Goal: Task Accomplishment & Management: Use online tool/utility

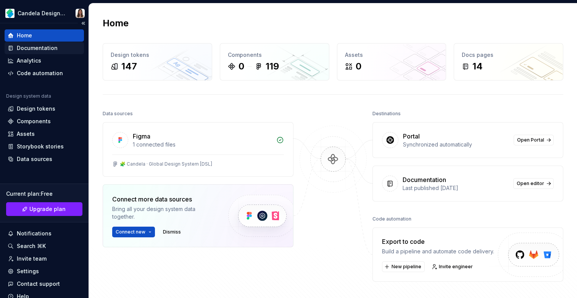
click at [34, 47] on div "Documentation" at bounding box center [37, 48] width 41 height 8
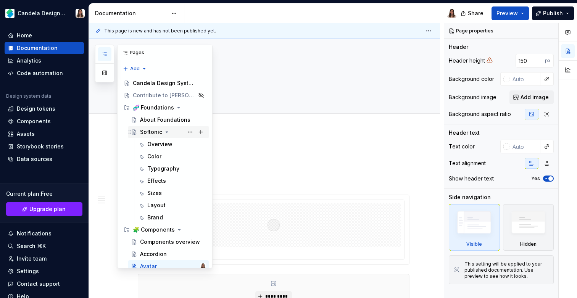
click at [165, 132] on icon "Page tree" at bounding box center [167, 132] width 6 height 6
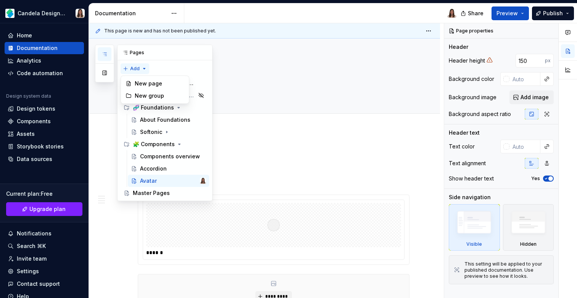
click at [132, 67] on div "Pages Add Accessibility guide for tree Page tree. Navigate the tree with the ar…" at bounding box center [154, 123] width 118 height 156
click at [140, 81] on div "New page" at bounding box center [160, 84] width 50 height 8
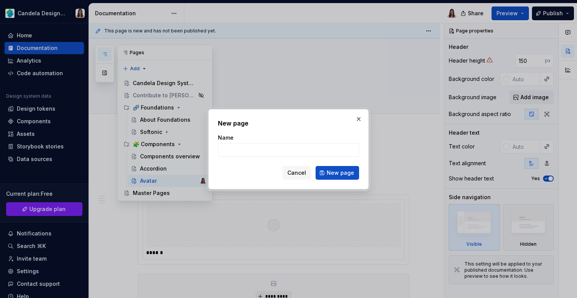
type textarea "*"
type input "8"
click at [328, 173] on button "New page" at bounding box center [338, 173] width 44 height 14
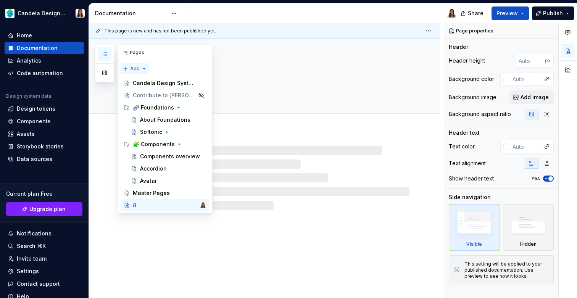
click at [139, 66] on div "Pages Add Accessibility guide for tree Page tree. Navigate the tree with the ar…" at bounding box center [154, 129] width 118 height 169
type textarea "*"
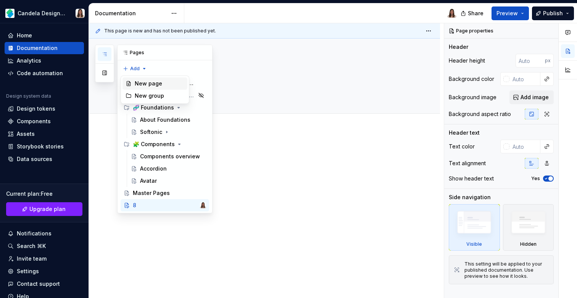
click at [142, 83] on div "New page" at bounding box center [160, 84] width 50 height 8
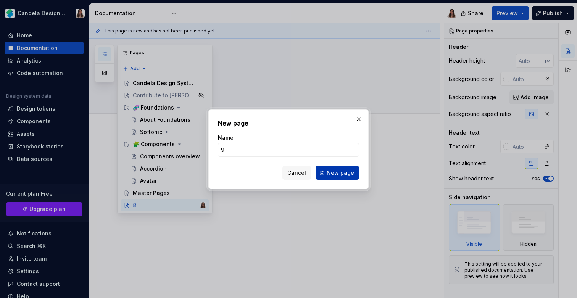
type input "9"
click at [333, 169] on span "New page" at bounding box center [340, 173] width 27 height 8
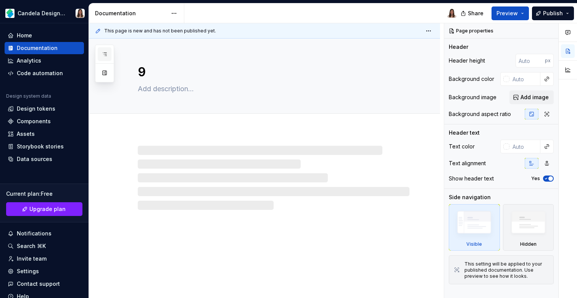
click at [104, 49] on button "button" at bounding box center [105, 54] width 14 height 14
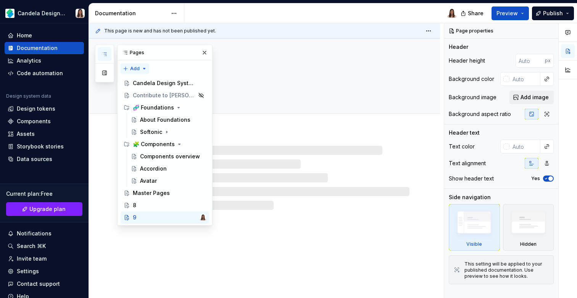
click at [136, 69] on div "Pages Add Accessibility guide for tree Page tree. Navigate the tree with the ar…" at bounding box center [154, 135] width 118 height 181
type textarea "*"
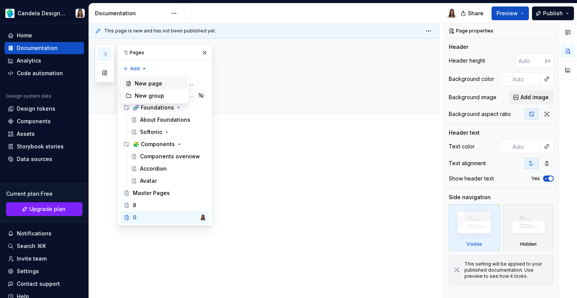
click at [145, 83] on div "New page" at bounding box center [160, 84] width 50 height 8
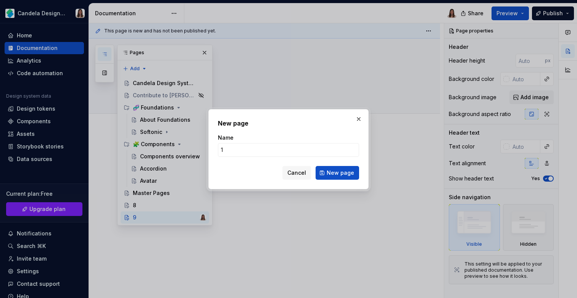
type input "10"
click button "New page" at bounding box center [338, 173] width 44 height 14
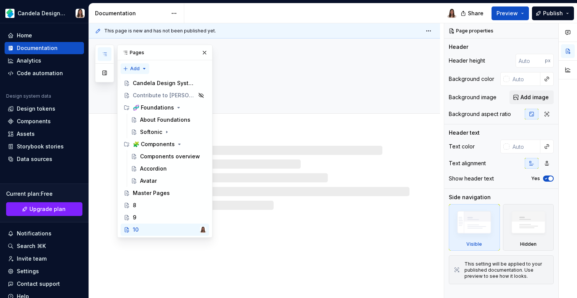
click at [134, 66] on div "Pages Add Accessibility guide for tree Page tree. Navigate the tree with the ar…" at bounding box center [154, 141] width 118 height 193
type textarea "*"
click at [156, 85] on div "New page" at bounding box center [160, 84] width 50 height 8
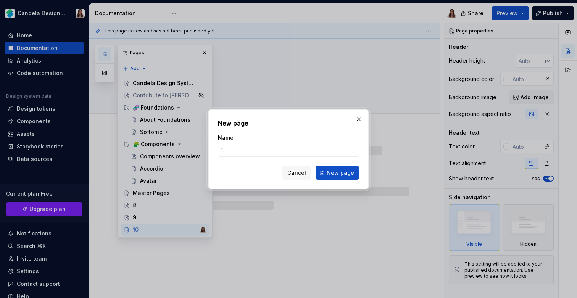
type input "11"
type textarea "*"
type input "11"
click at [338, 176] on span "New page" at bounding box center [340, 173] width 27 height 8
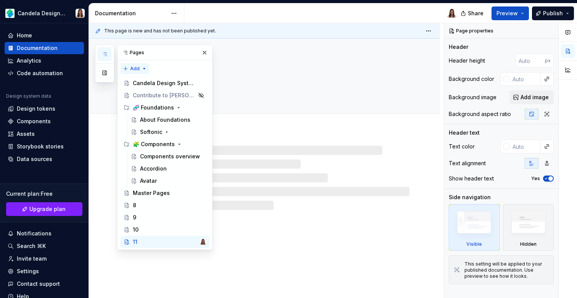
click at [140, 71] on div "Pages Add Accessibility guide for tree Page tree. Navigate the tree with the ar…" at bounding box center [154, 147] width 118 height 205
click at [146, 82] on div "New page" at bounding box center [160, 84] width 50 height 8
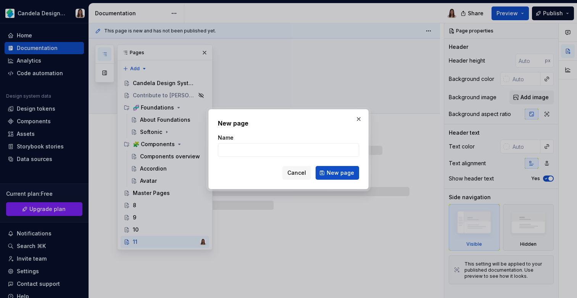
type textarea "*"
type input "12"
type textarea "*"
type input "12"
click at [338, 175] on span "New page" at bounding box center [340, 173] width 27 height 8
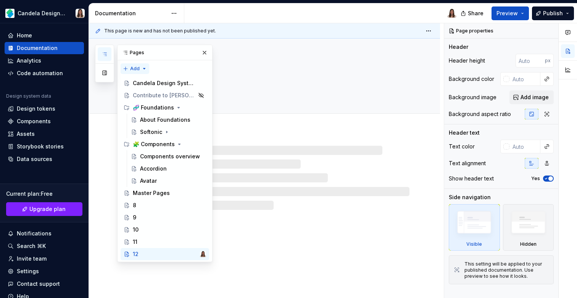
click at [134, 68] on div "Pages Add Accessibility guide for tree Page tree. Navigate the tree with the ar…" at bounding box center [154, 154] width 118 height 218
type textarea "*"
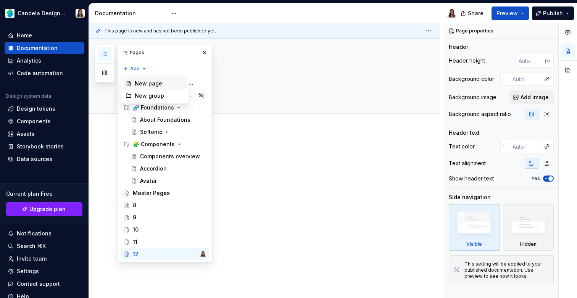
click at [160, 82] on div "New page" at bounding box center [160, 84] width 50 height 8
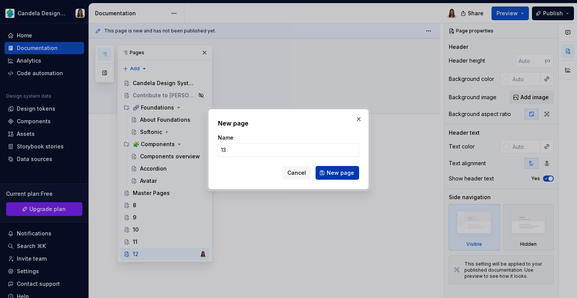
type input "13"
click at [335, 173] on span "New page" at bounding box center [340, 173] width 27 height 8
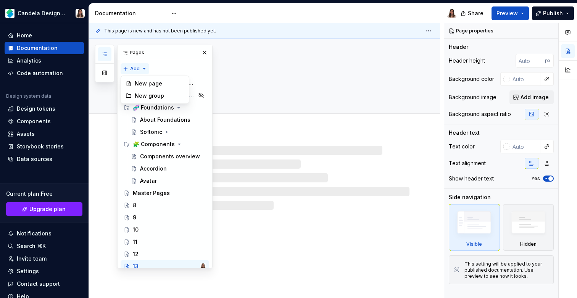
click at [131, 67] on div "Pages Add Accessibility guide for tree Page tree. Navigate the tree with the ar…" at bounding box center [154, 157] width 118 height 224
type textarea "*"
click at [148, 82] on div "New page" at bounding box center [160, 84] width 50 height 8
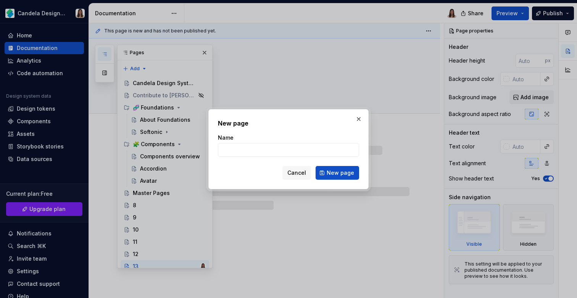
type input "1"
type textarea "*"
type input "14"
type textarea "*"
type input "14"
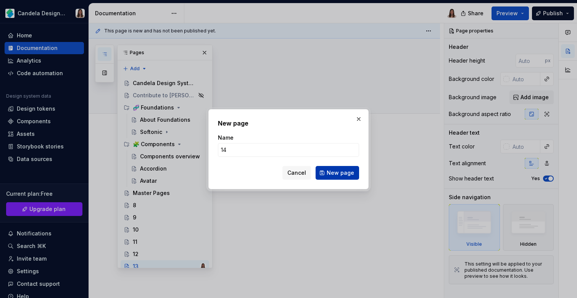
click at [332, 175] on span "New page" at bounding box center [340, 173] width 27 height 8
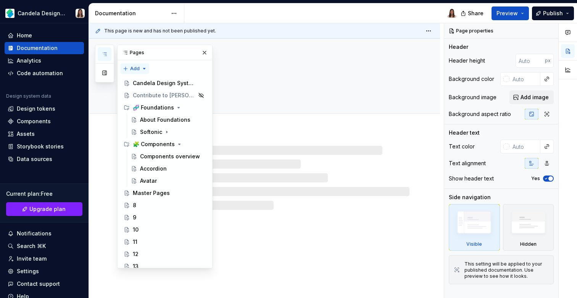
click at [138, 68] on div "Pages Add Accessibility guide for tree Page tree. Navigate the tree with the ar…" at bounding box center [154, 157] width 118 height 224
click at [156, 82] on div "New page" at bounding box center [160, 84] width 50 height 8
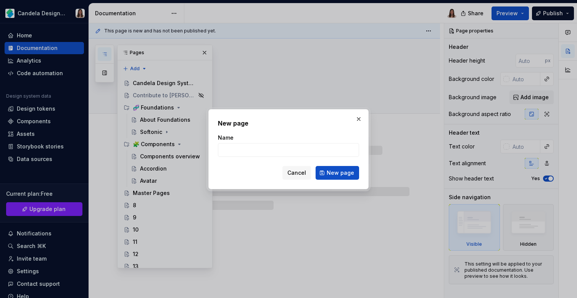
type textarea "*"
type input "15"
type textarea "*"
type input "15"
click at [336, 174] on span "New page" at bounding box center [340, 173] width 27 height 8
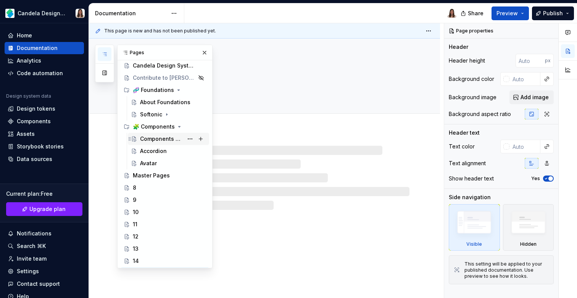
scroll to position [15, 0]
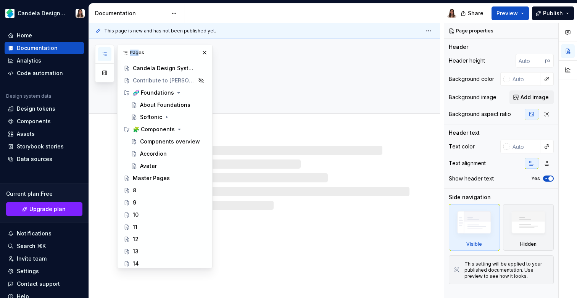
click at [137, 50] on div "Pages" at bounding box center [165, 52] width 95 height 15
type textarea "*"
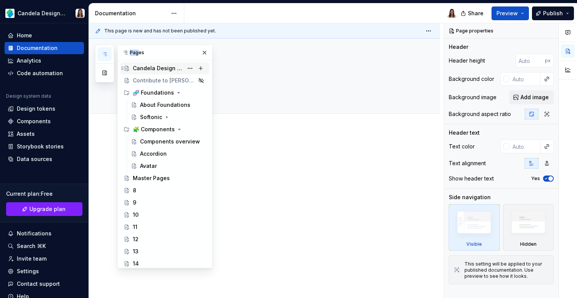
scroll to position [0, 0]
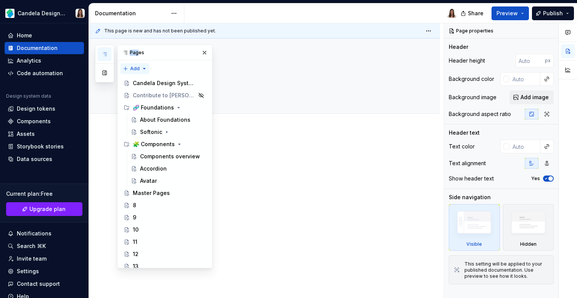
click at [138, 64] on div "Pages Add Accessibility guide for tree Page tree. Navigate the tree with the ar…" at bounding box center [154, 157] width 118 height 224
click at [169, 86] on div "New page" at bounding box center [160, 84] width 50 height 8
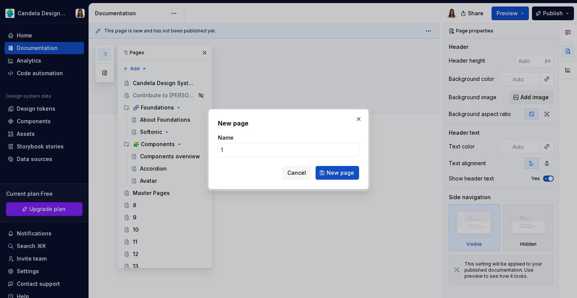
type input "16"
click button "New page" at bounding box center [338, 173] width 44 height 14
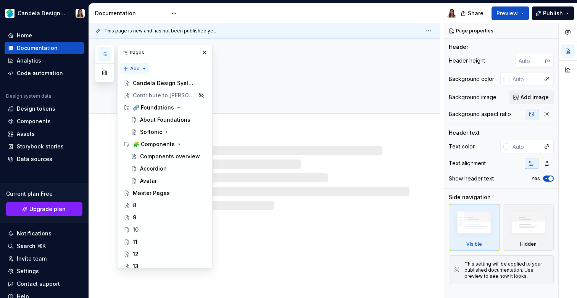
click at [135, 71] on div "Pages Add Accessibility guide for tree Page tree. Navigate the tree with the ar…" at bounding box center [154, 157] width 118 height 224
click at [145, 81] on div "New page" at bounding box center [160, 84] width 50 height 8
type textarea "*"
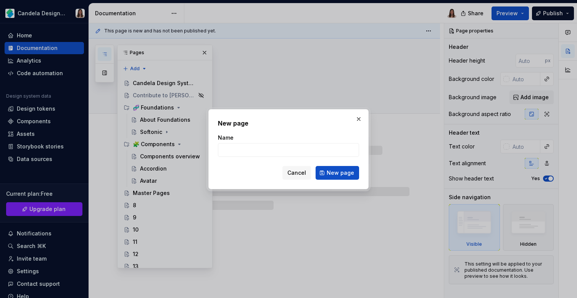
type input "1"
type textarea "*"
type input "17"
click button "New page" at bounding box center [338, 173] width 44 height 14
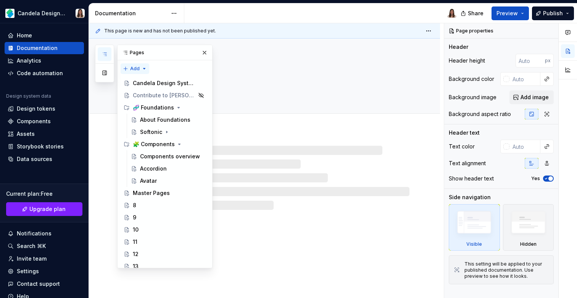
click at [136, 68] on div "Pages Add Accessibility guide for tree Page tree. Navigate the tree with the ar…" at bounding box center [154, 157] width 118 height 224
click at [145, 81] on div "New page" at bounding box center [160, 84] width 50 height 8
type textarea "*"
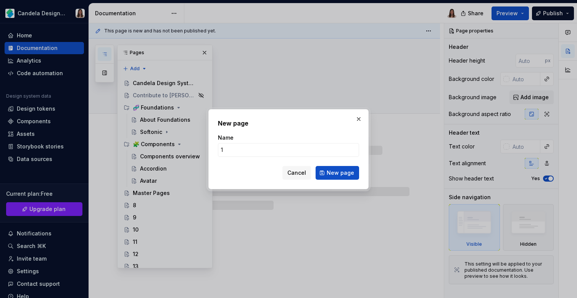
type input "18"
click button "New page" at bounding box center [338, 173] width 44 height 14
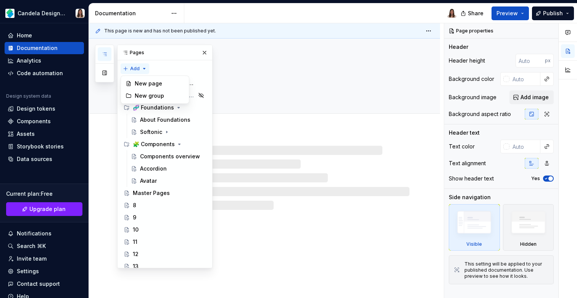
click at [136, 66] on div "Pages Add Accessibility guide for tree Page tree. Navigate the tree with the ar…" at bounding box center [154, 157] width 118 height 224
type textarea "*"
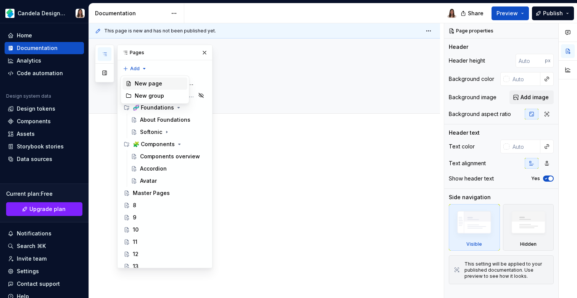
click at [148, 85] on div "New page" at bounding box center [160, 84] width 50 height 8
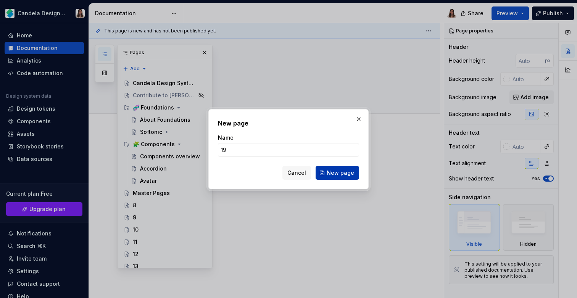
type input "19"
click at [345, 174] on span "New page" at bounding box center [340, 173] width 27 height 8
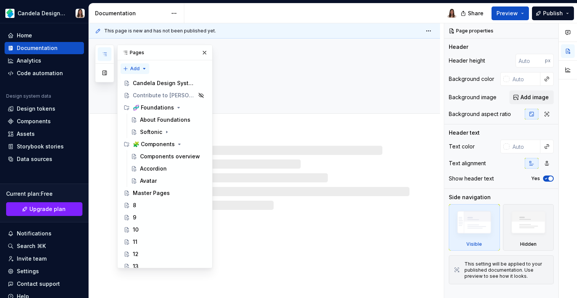
click at [133, 69] on div "Pages Add Accessibility guide for tree Page tree. Navigate the tree with the ar…" at bounding box center [154, 157] width 118 height 224
click at [152, 83] on div "New page" at bounding box center [160, 84] width 50 height 8
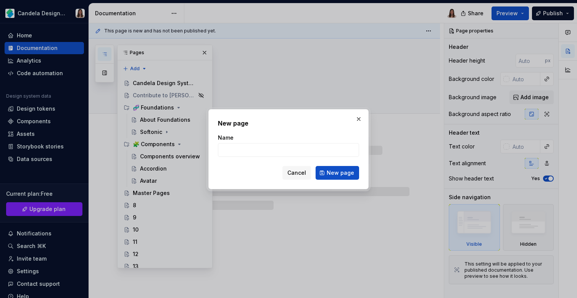
type textarea "*"
type input "20"
click at [335, 172] on span "New page" at bounding box center [340, 173] width 27 height 8
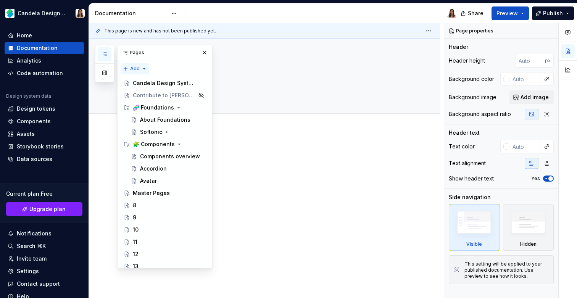
click at [135, 68] on div "Pages Add Accessibility guide for tree Page tree. Navigate the tree with the ar…" at bounding box center [154, 157] width 118 height 224
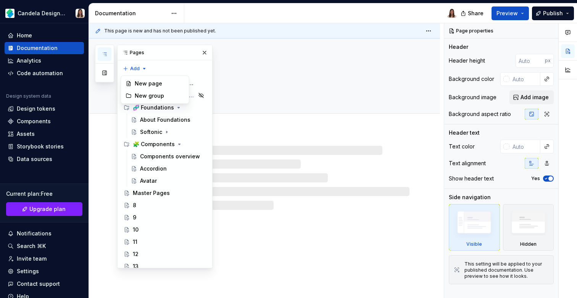
type textarea "*"
click at [150, 84] on div "New page" at bounding box center [160, 84] width 50 height 8
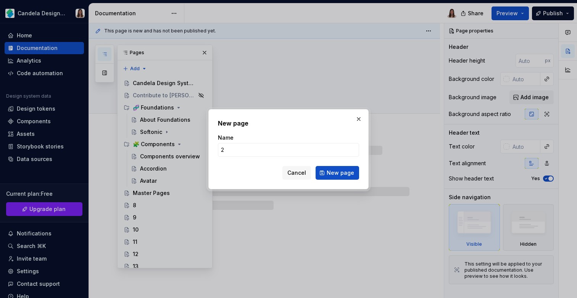
type input "21"
type textarea "*"
type input "21"
click at [344, 182] on div "New page Name 21 Cancel New page" at bounding box center [288, 149] width 160 height 80
click at [344, 172] on span "New page" at bounding box center [340, 173] width 27 height 8
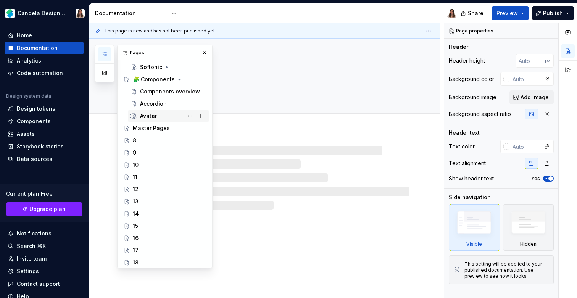
scroll to position [104, 0]
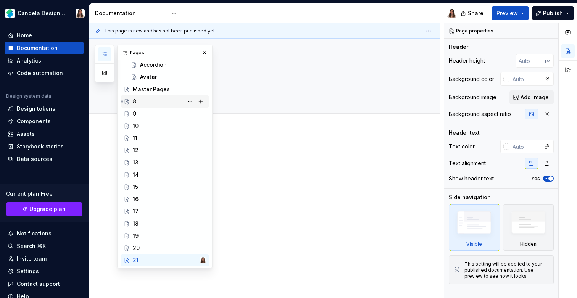
click at [156, 105] on div "8" at bounding box center [169, 101] width 73 height 11
click at [190, 259] on button "Page tree" at bounding box center [190, 260] width 11 height 11
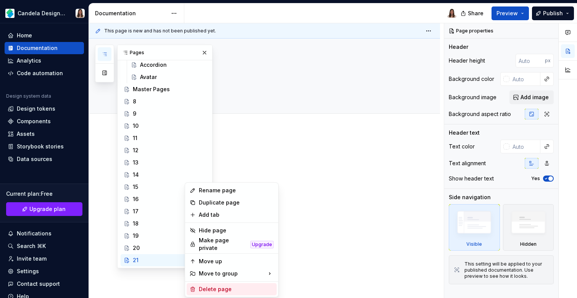
click at [209, 285] on div "Delete page" at bounding box center [236, 289] width 75 height 8
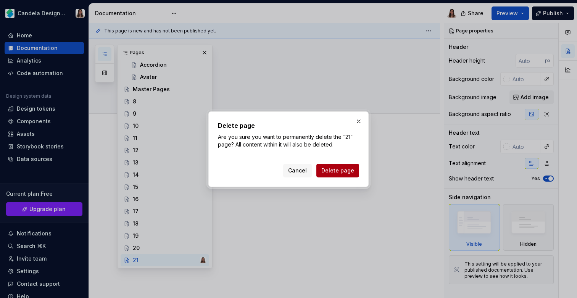
click at [328, 168] on span "Delete page" at bounding box center [337, 171] width 33 height 8
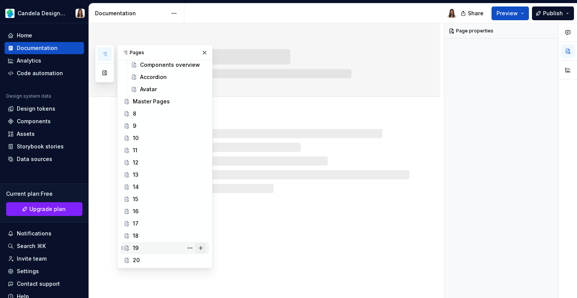
scroll to position [92, 0]
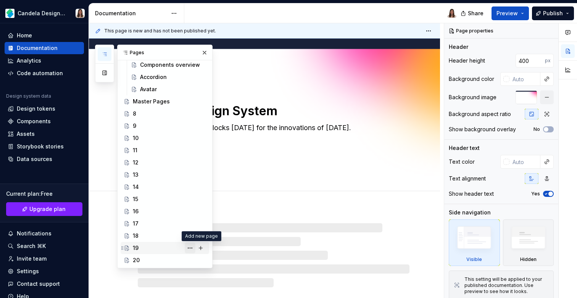
click at [194, 248] on button "Page tree" at bounding box center [190, 248] width 11 height 11
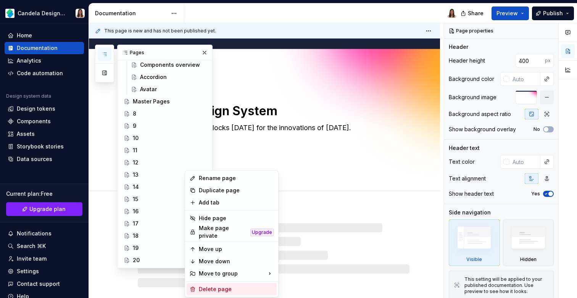
click at [220, 285] on div "Delete page" at bounding box center [236, 289] width 75 height 8
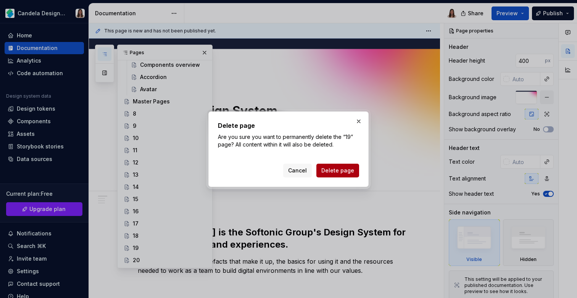
click at [329, 175] on button "Delete page" at bounding box center [337, 171] width 43 height 14
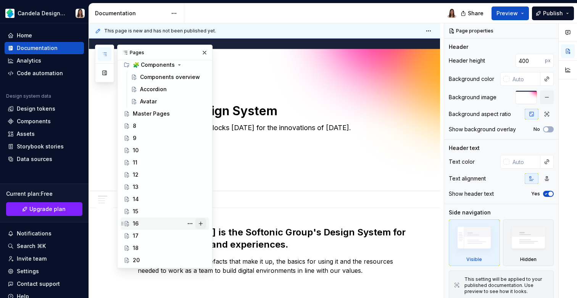
scroll to position [79, 0]
click at [192, 260] on button "Page tree" at bounding box center [190, 260] width 11 height 11
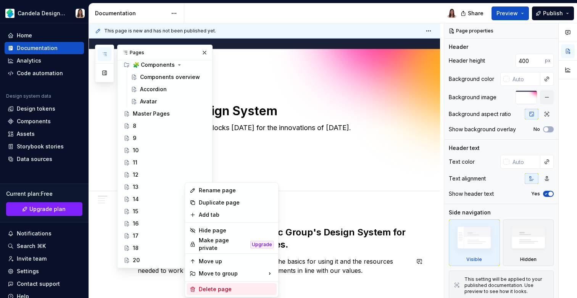
click at [215, 287] on div "Delete page" at bounding box center [236, 289] width 75 height 8
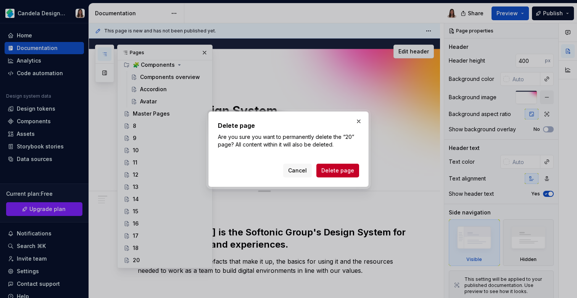
click at [337, 168] on span "Delete page" at bounding box center [337, 171] width 33 height 8
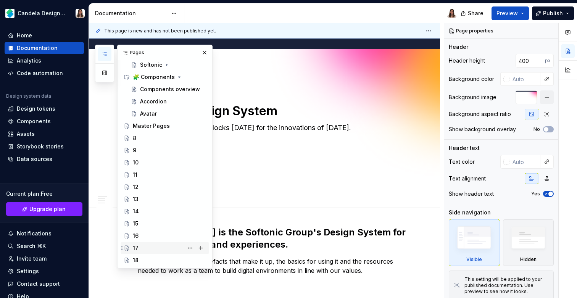
scroll to position [67, 0]
click at [194, 261] on button "Page tree" at bounding box center [190, 260] width 11 height 11
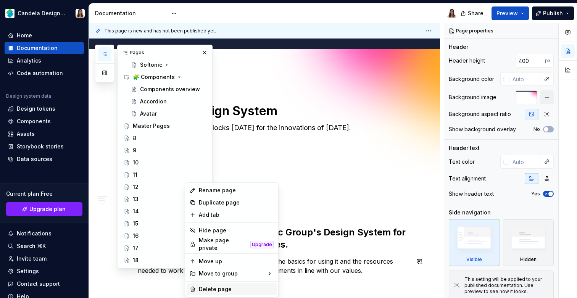
click at [208, 283] on div "Delete page" at bounding box center [232, 289] width 90 height 12
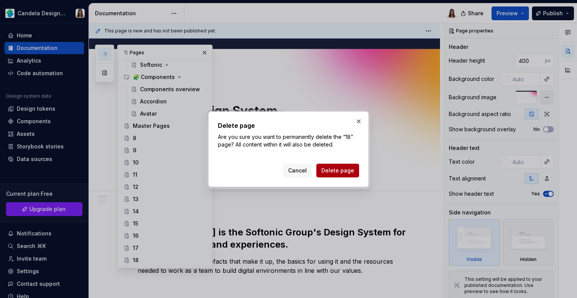
click at [336, 170] on span "Delete page" at bounding box center [337, 171] width 33 height 8
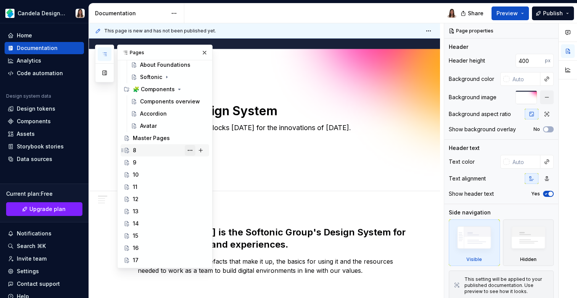
click at [192, 149] on button "Page tree" at bounding box center [190, 150] width 11 height 11
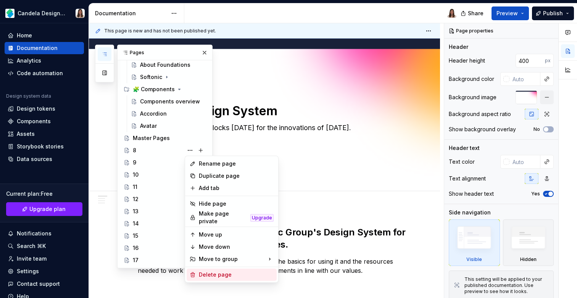
click at [212, 271] on div "Delete page" at bounding box center [236, 275] width 75 height 8
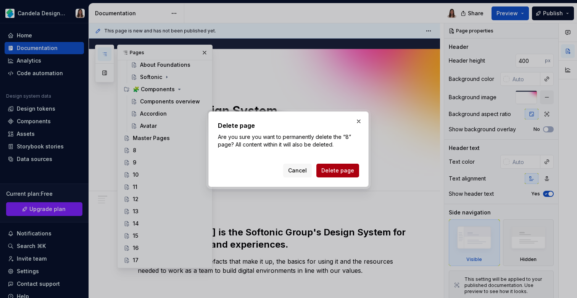
click at [327, 176] on button "Delete page" at bounding box center [337, 171] width 43 height 14
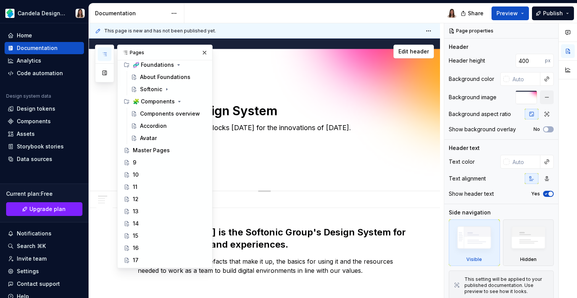
scroll to position [43, 0]
click at [190, 160] on button "Page tree" at bounding box center [190, 162] width 11 height 11
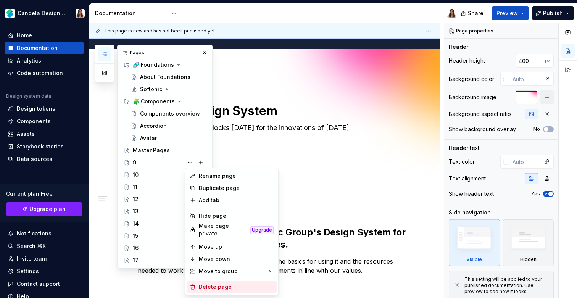
click at [205, 283] on div "Delete page" at bounding box center [236, 287] width 75 height 8
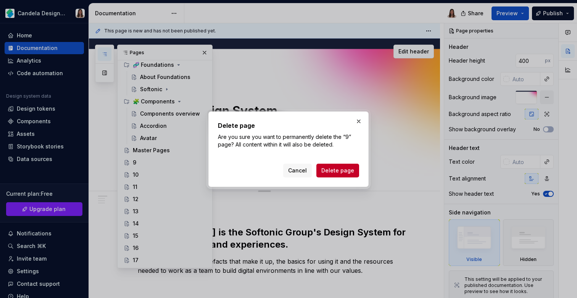
click at [332, 171] on span "Delete page" at bounding box center [337, 171] width 33 height 8
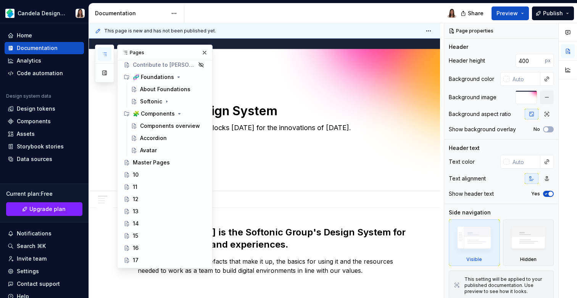
scroll to position [31, 0]
click at [187, 175] on button "Page tree" at bounding box center [190, 174] width 11 height 11
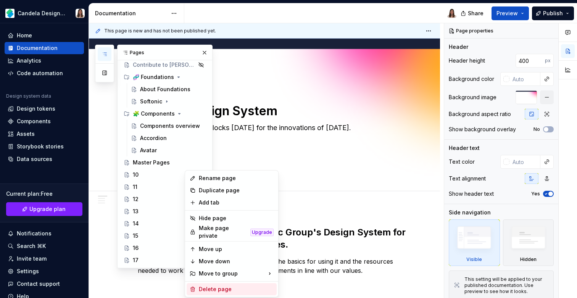
click at [206, 285] on div "Delete page" at bounding box center [236, 289] width 75 height 8
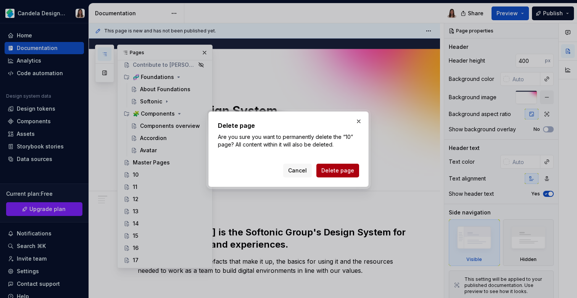
click at [341, 165] on button "Delete page" at bounding box center [337, 171] width 43 height 14
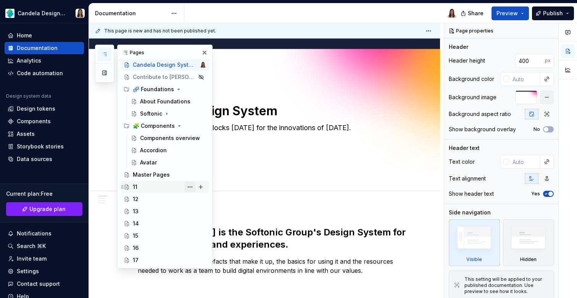
click at [189, 187] on button "Page tree" at bounding box center [190, 187] width 11 height 11
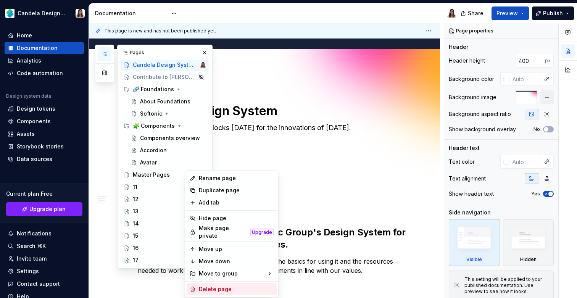
click at [200, 288] on div "Delete page" at bounding box center [236, 289] width 75 height 8
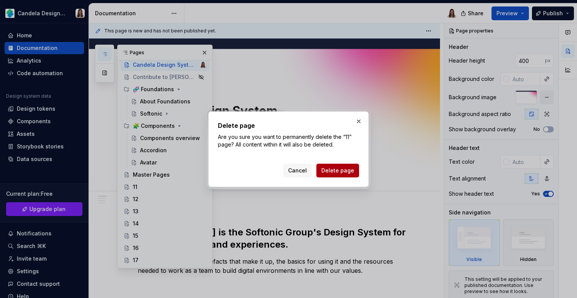
click at [325, 169] on span "Delete page" at bounding box center [337, 171] width 33 height 8
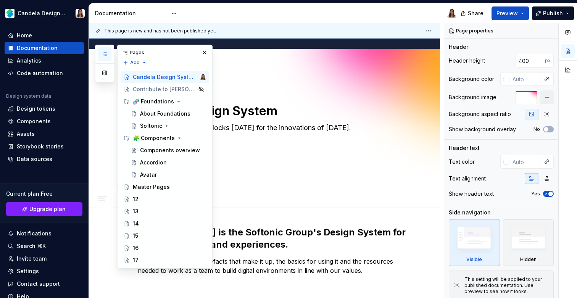
scroll to position [6, 0]
click at [190, 196] on button "Page tree" at bounding box center [190, 199] width 11 height 11
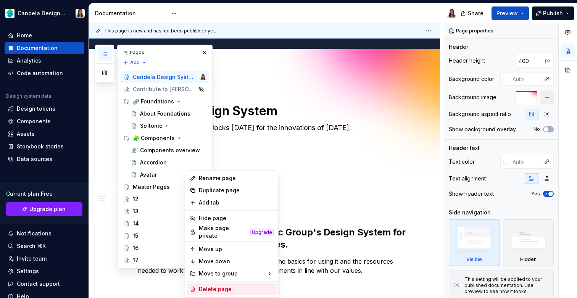
click at [229, 289] on div "Delete page" at bounding box center [236, 289] width 75 height 8
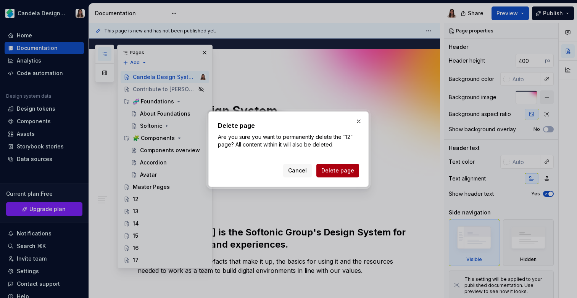
click at [344, 167] on span "Delete page" at bounding box center [337, 171] width 33 height 8
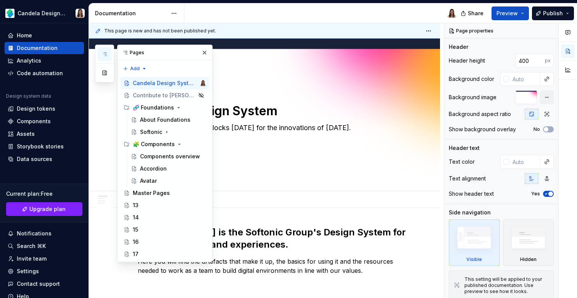
scroll to position [0, 0]
click at [189, 201] on button "Page tree" at bounding box center [190, 205] width 11 height 11
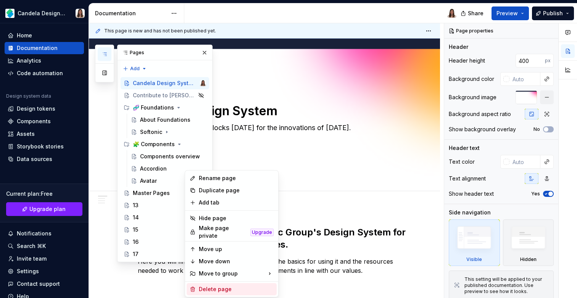
click at [223, 287] on div "Delete page" at bounding box center [236, 289] width 75 height 8
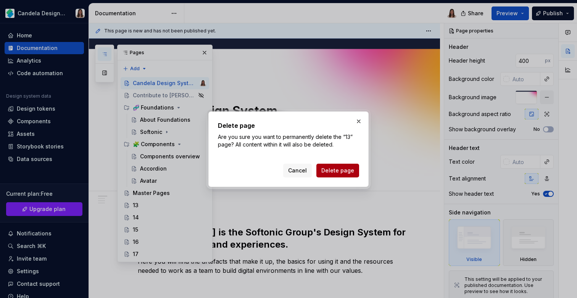
click at [334, 166] on button "Delete page" at bounding box center [337, 171] width 43 height 14
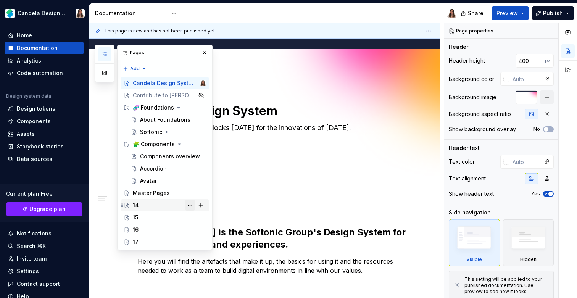
click at [189, 201] on button "Page tree" at bounding box center [190, 205] width 11 height 11
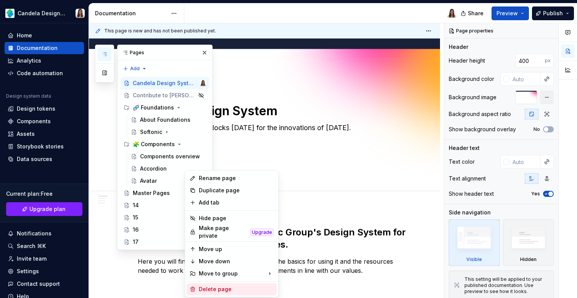
click at [205, 289] on div "Delete page" at bounding box center [236, 289] width 75 height 8
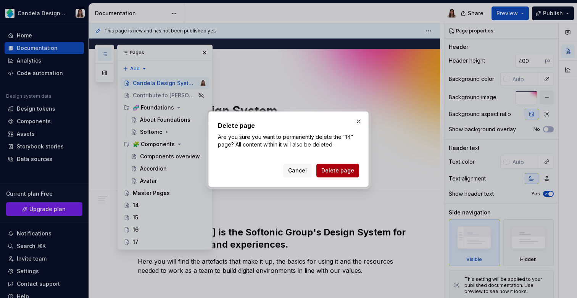
click at [339, 167] on span "Delete page" at bounding box center [337, 171] width 33 height 8
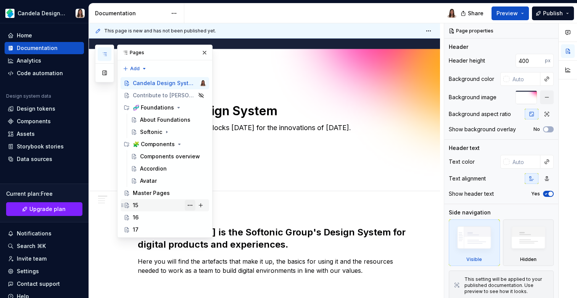
click at [190, 205] on button "Page tree" at bounding box center [190, 205] width 11 height 11
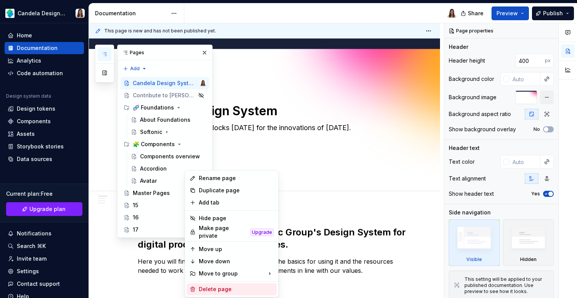
click at [213, 290] on div "Delete page" at bounding box center [232, 289] width 90 height 12
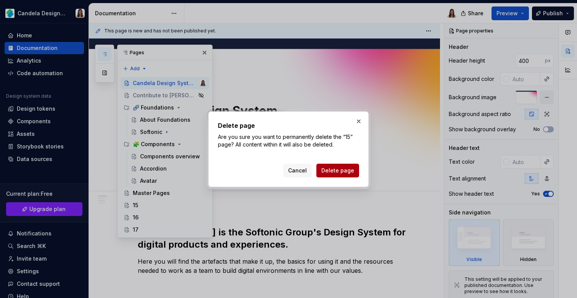
click at [340, 172] on span "Delete page" at bounding box center [337, 171] width 33 height 8
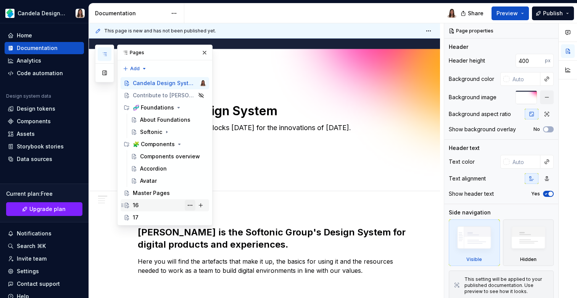
click at [189, 203] on button "Page tree" at bounding box center [190, 205] width 11 height 11
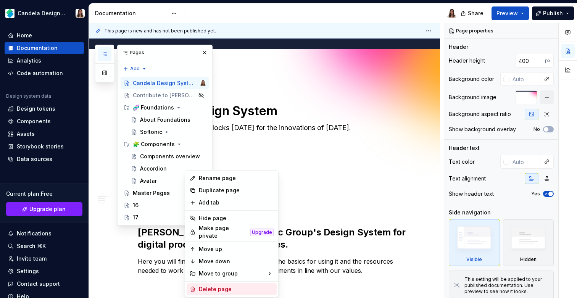
click at [207, 285] on div "Delete page" at bounding box center [236, 289] width 75 height 8
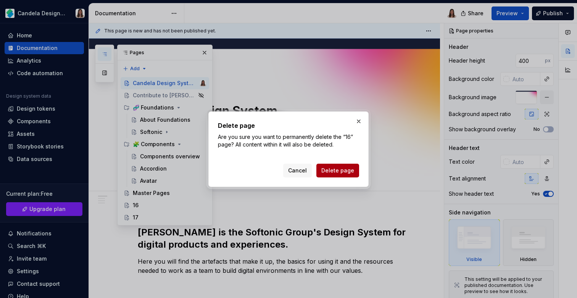
click at [350, 169] on span "Delete page" at bounding box center [337, 171] width 33 height 8
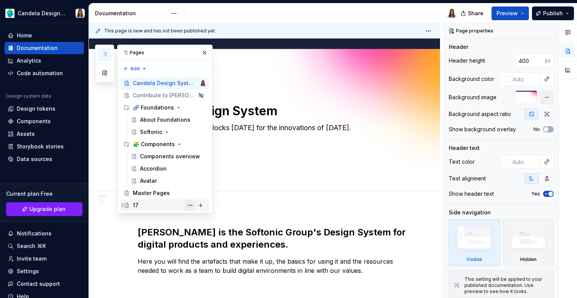
click at [194, 205] on button "Page tree" at bounding box center [190, 205] width 11 height 11
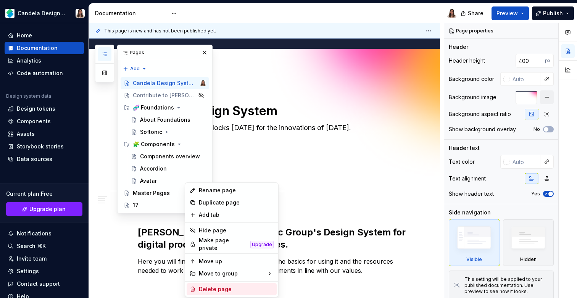
click at [221, 285] on div "Delete page" at bounding box center [236, 289] width 75 height 8
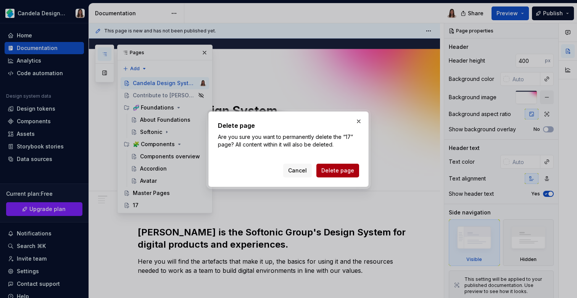
click at [341, 171] on span "Delete page" at bounding box center [337, 171] width 33 height 8
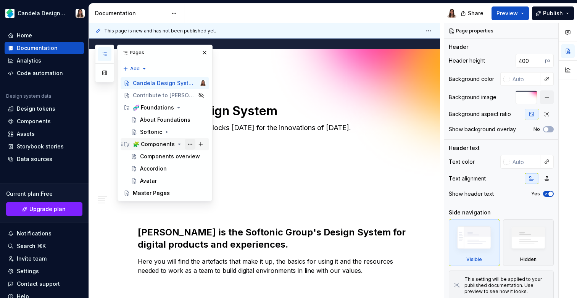
click at [189, 144] on button "Page tree" at bounding box center [190, 144] width 11 height 11
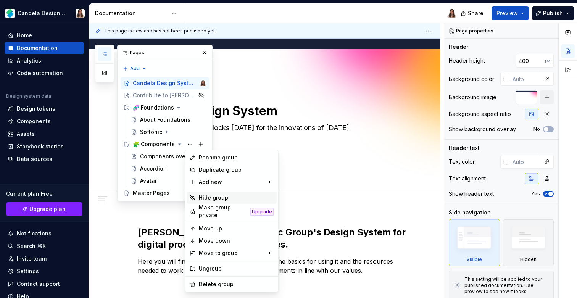
click at [209, 195] on div "Hide group" at bounding box center [236, 198] width 75 height 8
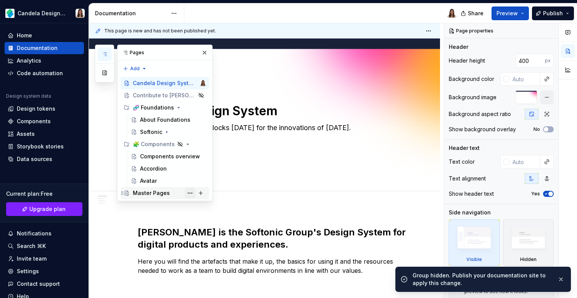
click at [190, 191] on button "Page tree" at bounding box center [190, 193] width 11 height 11
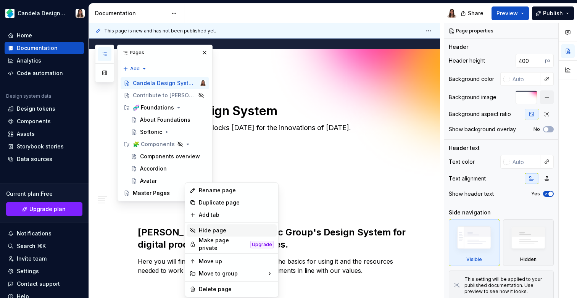
click at [205, 229] on div "Hide page" at bounding box center [236, 231] width 75 height 8
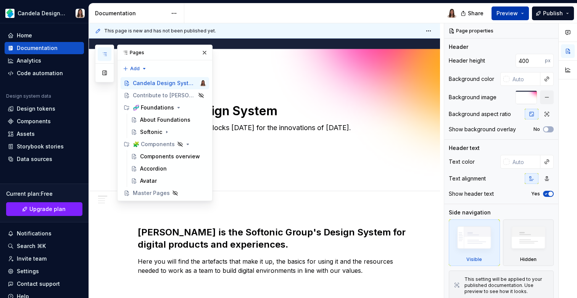
click at [522, 14] on button "Preview" at bounding box center [509, 13] width 37 height 14
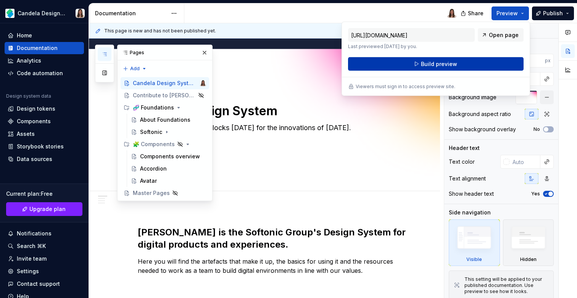
click at [447, 62] on span "Build preview" at bounding box center [439, 64] width 36 height 8
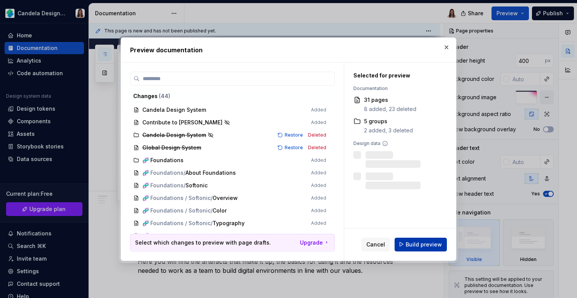
click at [417, 244] on span "Build preview" at bounding box center [424, 244] width 36 height 8
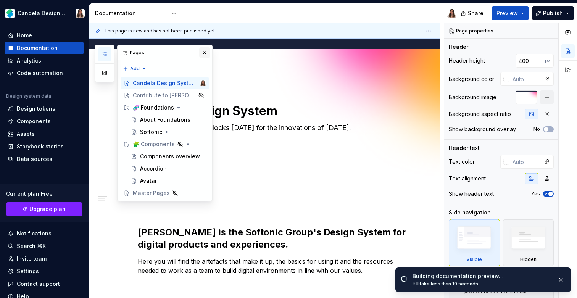
click at [203, 51] on button "button" at bounding box center [204, 52] width 11 height 11
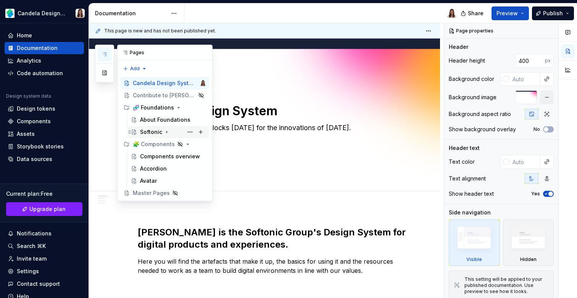
click at [156, 129] on div "Softonic" at bounding box center [151, 132] width 22 height 8
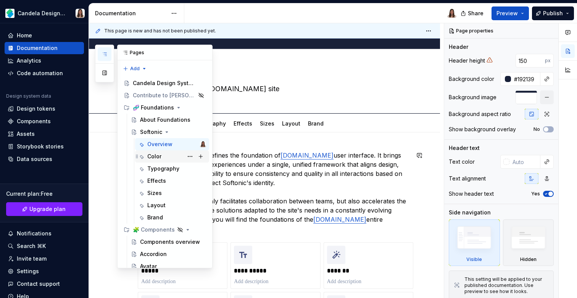
click at [163, 158] on div "Color" at bounding box center [176, 156] width 59 height 11
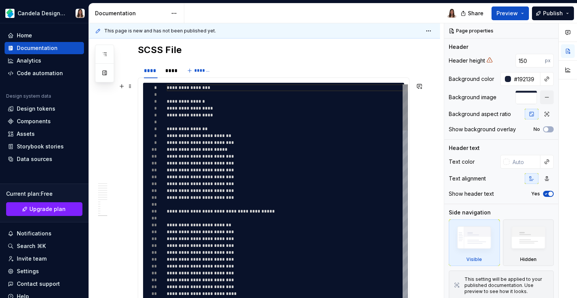
scroll to position [1706, 0]
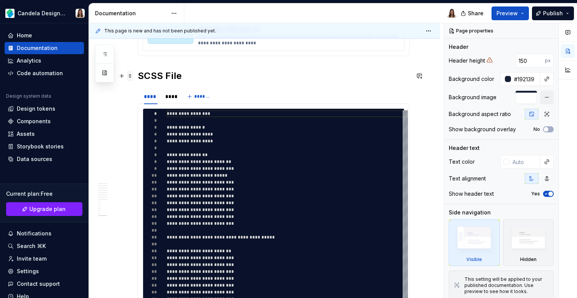
click at [130, 76] on span at bounding box center [130, 76] width 6 height 11
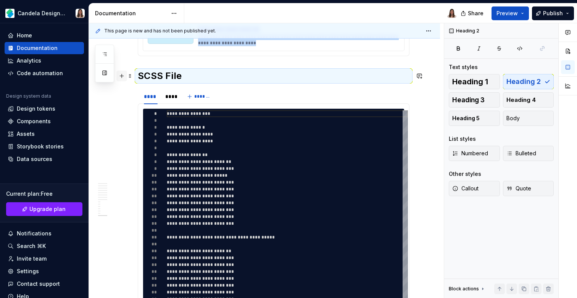
click at [120, 76] on button "button" at bounding box center [121, 76] width 11 height 11
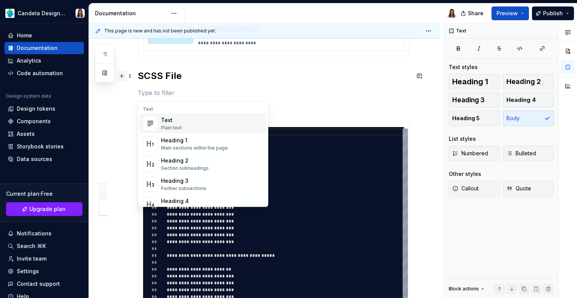
click at [120, 76] on button "button" at bounding box center [121, 76] width 11 height 11
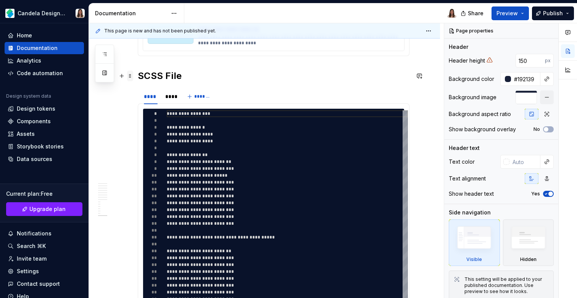
click at [129, 76] on span at bounding box center [130, 76] width 6 height 11
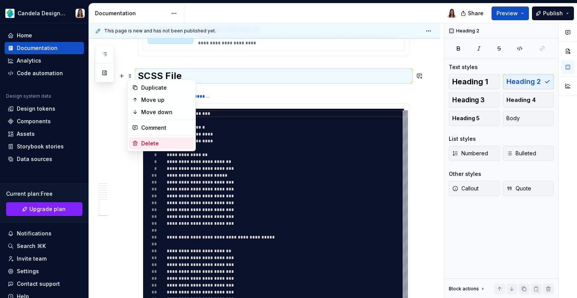
click at [146, 142] on div "Delete" at bounding box center [166, 144] width 50 height 8
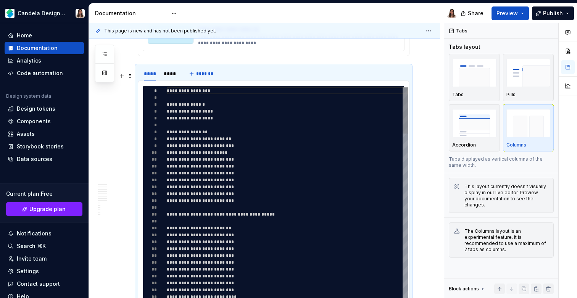
scroll to position [1631, 0]
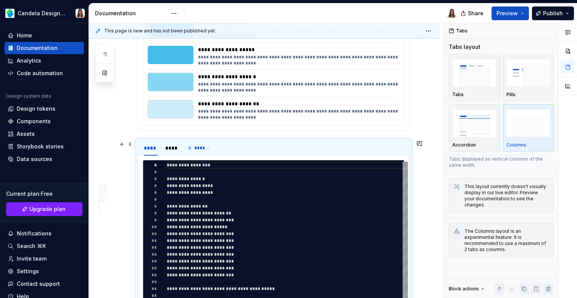
click at [240, 148] on div "**** **** *******" at bounding box center [274, 147] width 272 height 15
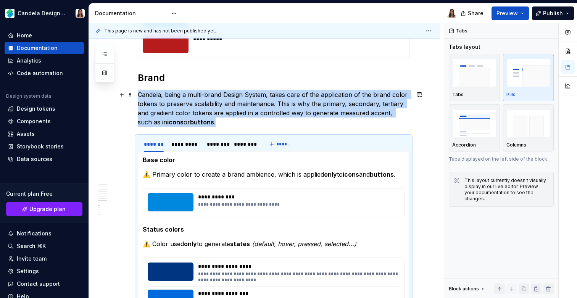
scroll to position [1333, 0]
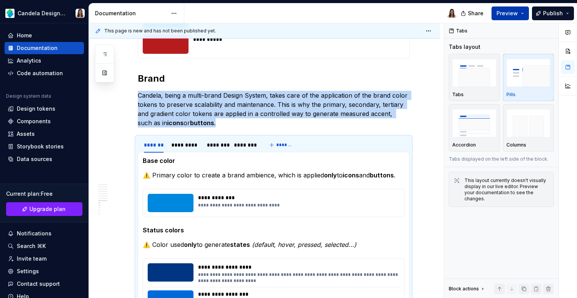
click at [524, 13] on button "Preview" at bounding box center [509, 13] width 37 height 14
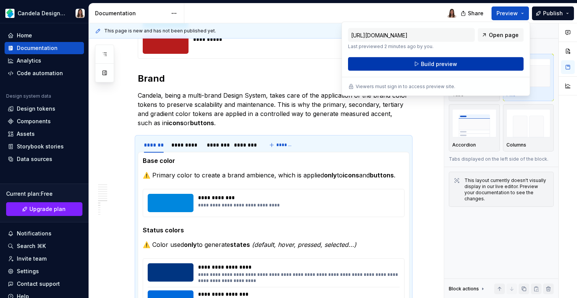
click at [455, 62] on span "Build preview" at bounding box center [439, 64] width 36 height 8
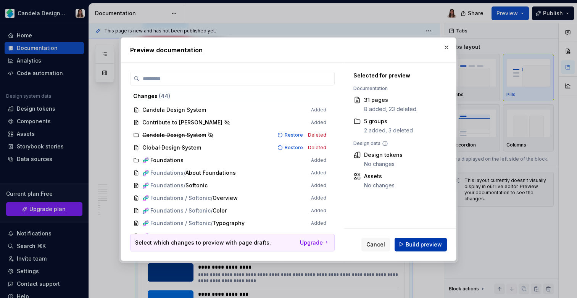
click at [410, 250] on button "Build preview" at bounding box center [421, 244] width 52 height 14
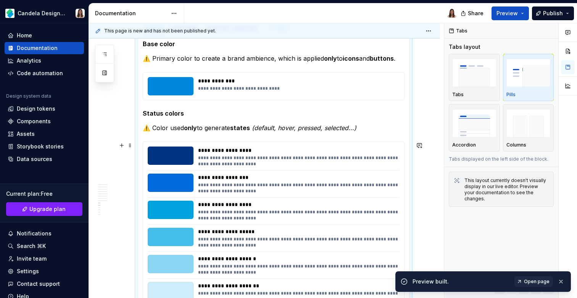
scroll to position [1568, 0]
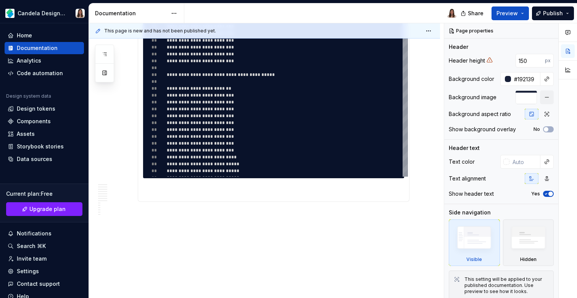
scroll to position [1876, 0]
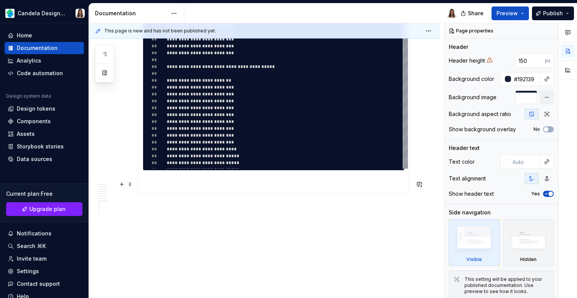
click at [176, 182] on p at bounding box center [274, 184] width 262 height 9
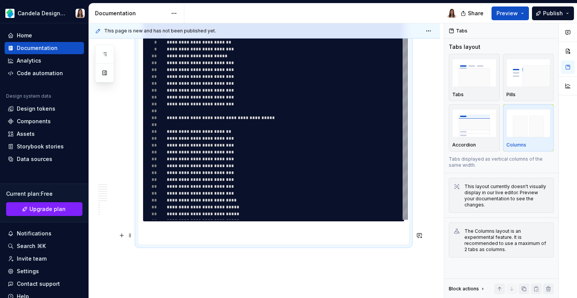
scroll to position [1852, 0]
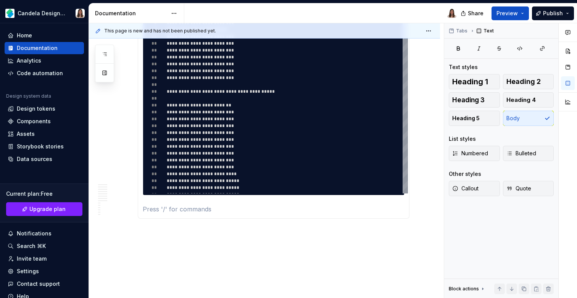
click at [156, 216] on div "**********" at bounding box center [274, 88] width 272 height 261
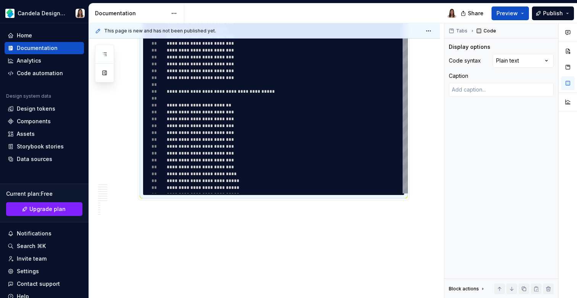
scroll to position [1791, 0]
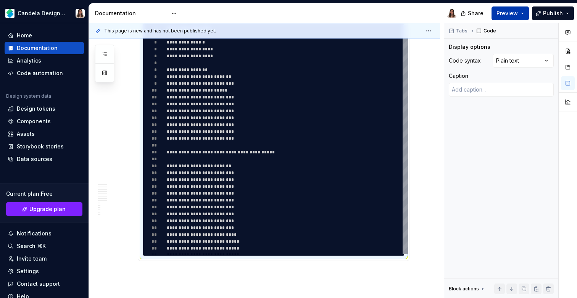
click at [524, 18] on button "Preview" at bounding box center [509, 13] width 37 height 14
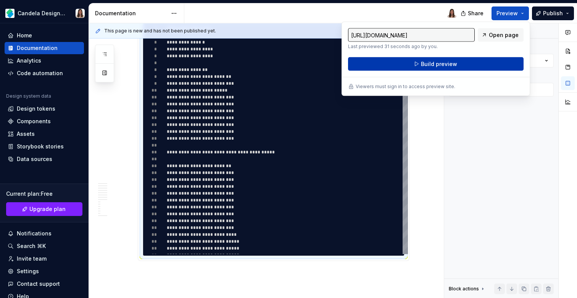
click at [450, 64] on span "Build preview" at bounding box center [439, 64] width 36 height 8
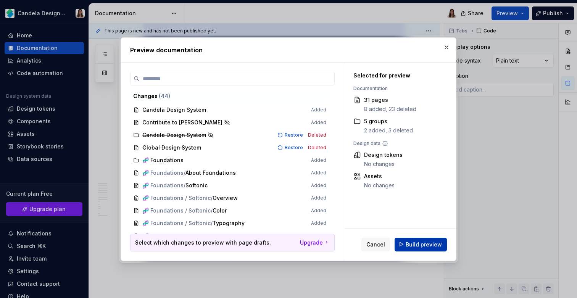
click at [414, 244] on span "Build preview" at bounding box center [424, 244] width 36 height 8
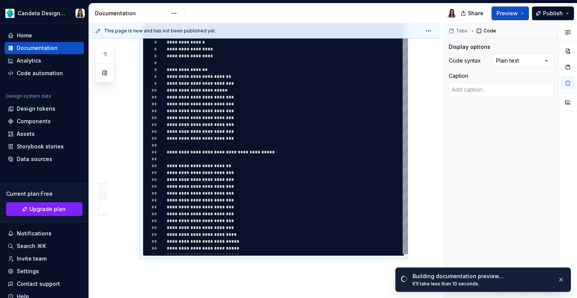
type textarea "*"
